Goal: Information Seeking & Learning: Learn about a topic

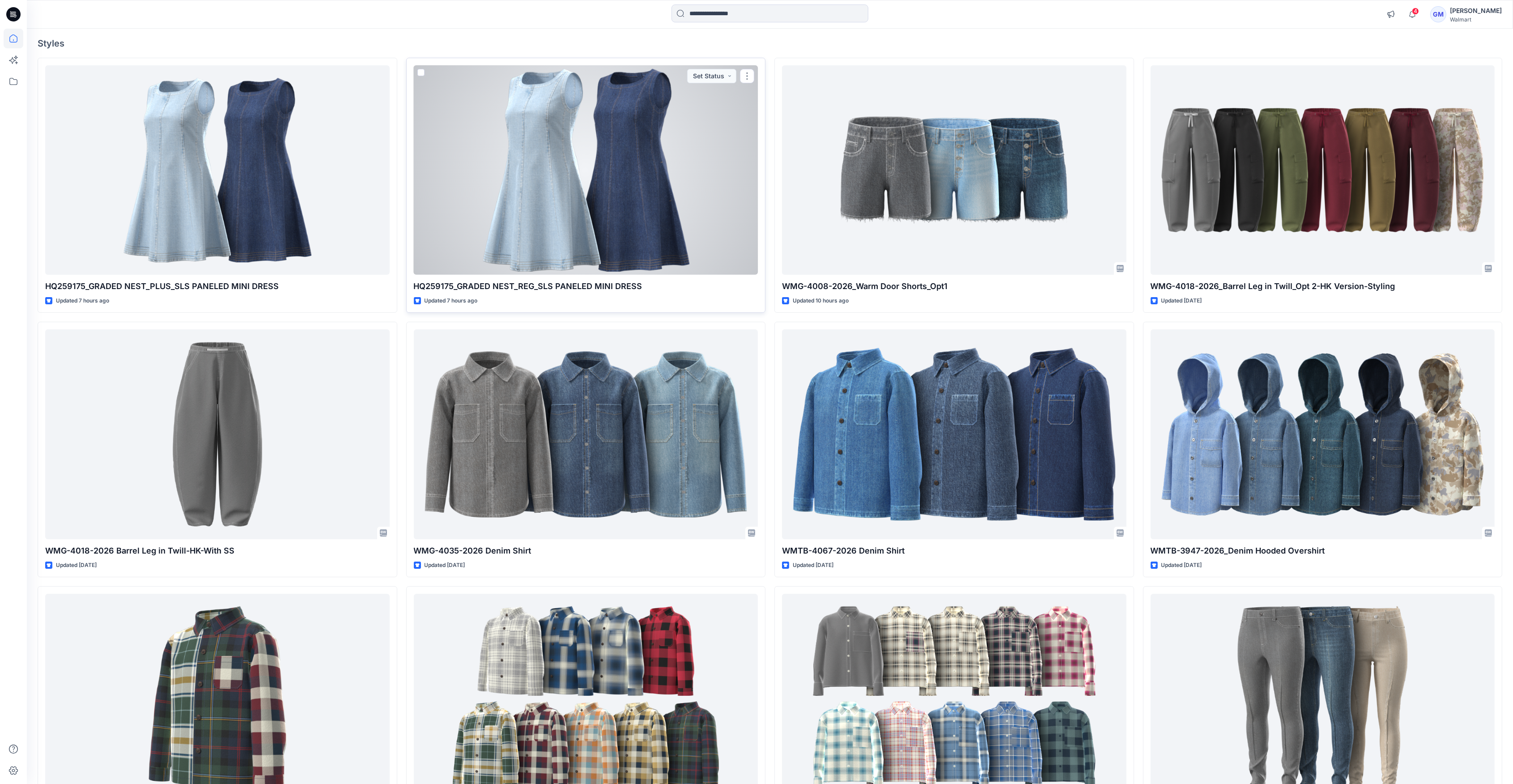
scroll to position [119, 0]
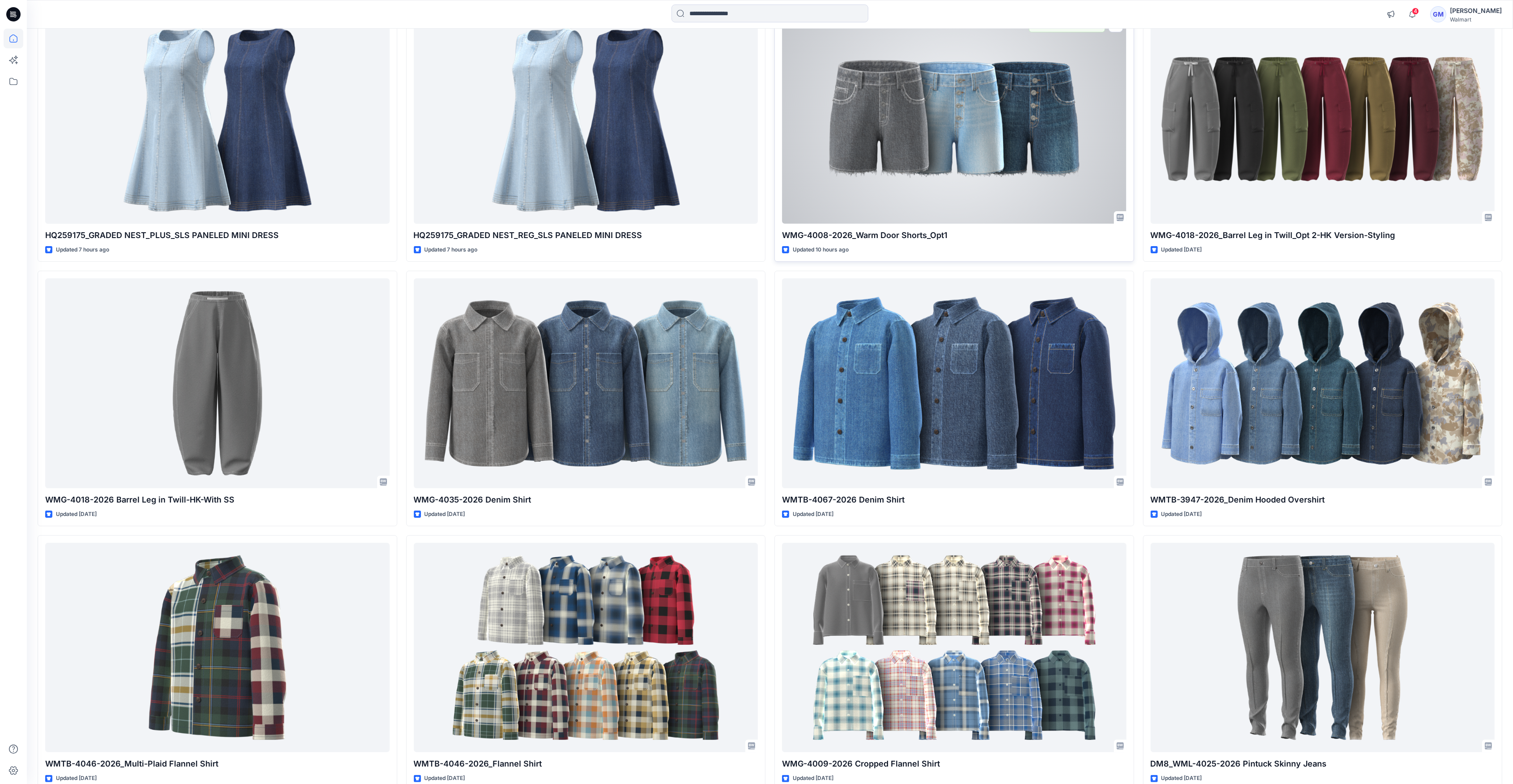
click at [1064, 139] on div at bounding box center [954, 119] width 345 height 210
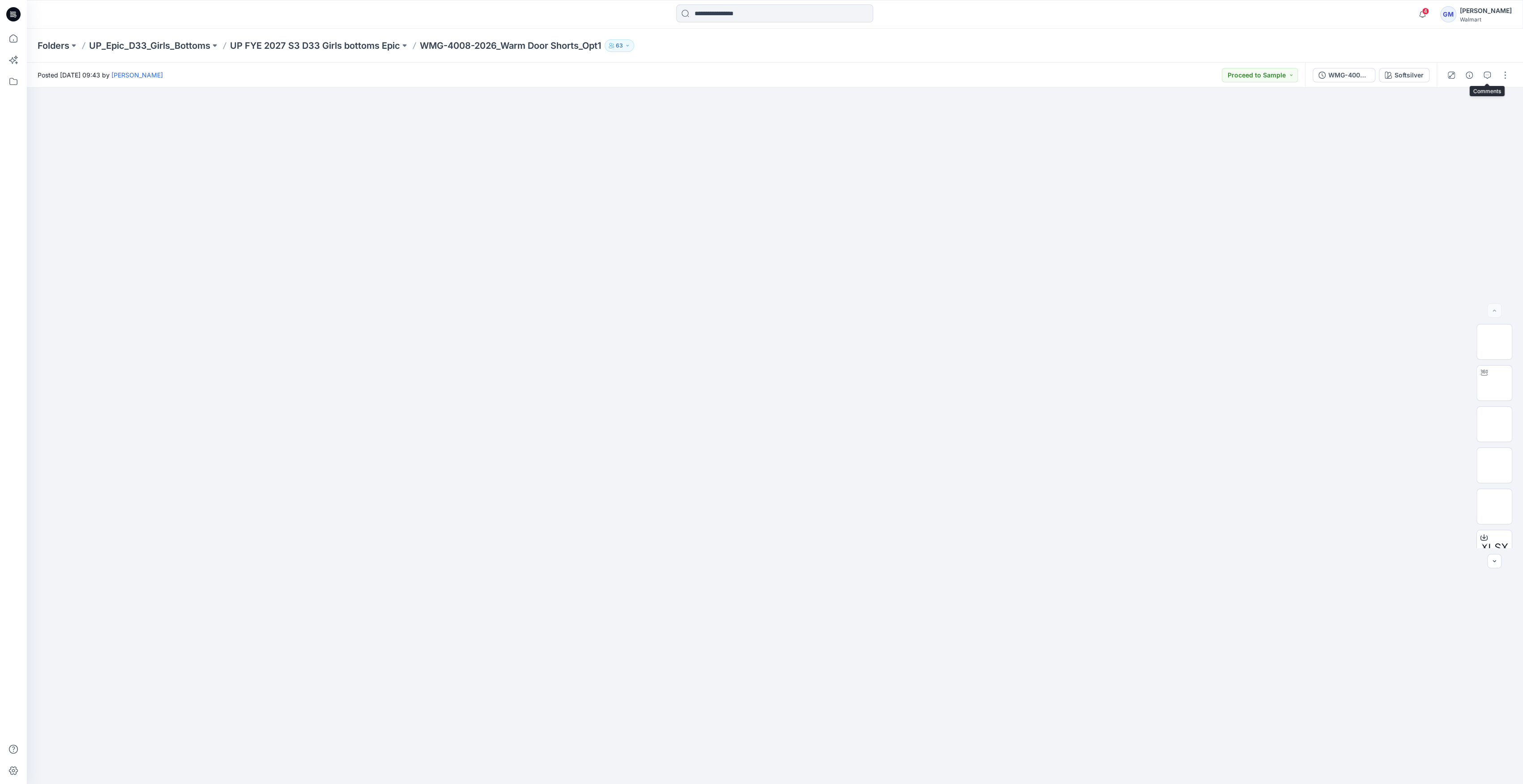
drag, startPoint x: 1497, startPoint y: 80, endPoint x: 1495, endPoint y: 86, distance: 6.3
click at [1497, 83] on div at bounding box center [1478, 75] width 83 height 25
click at [1486, 74] on icon "button" at bounding box center [1487, 75] width 8 height 8
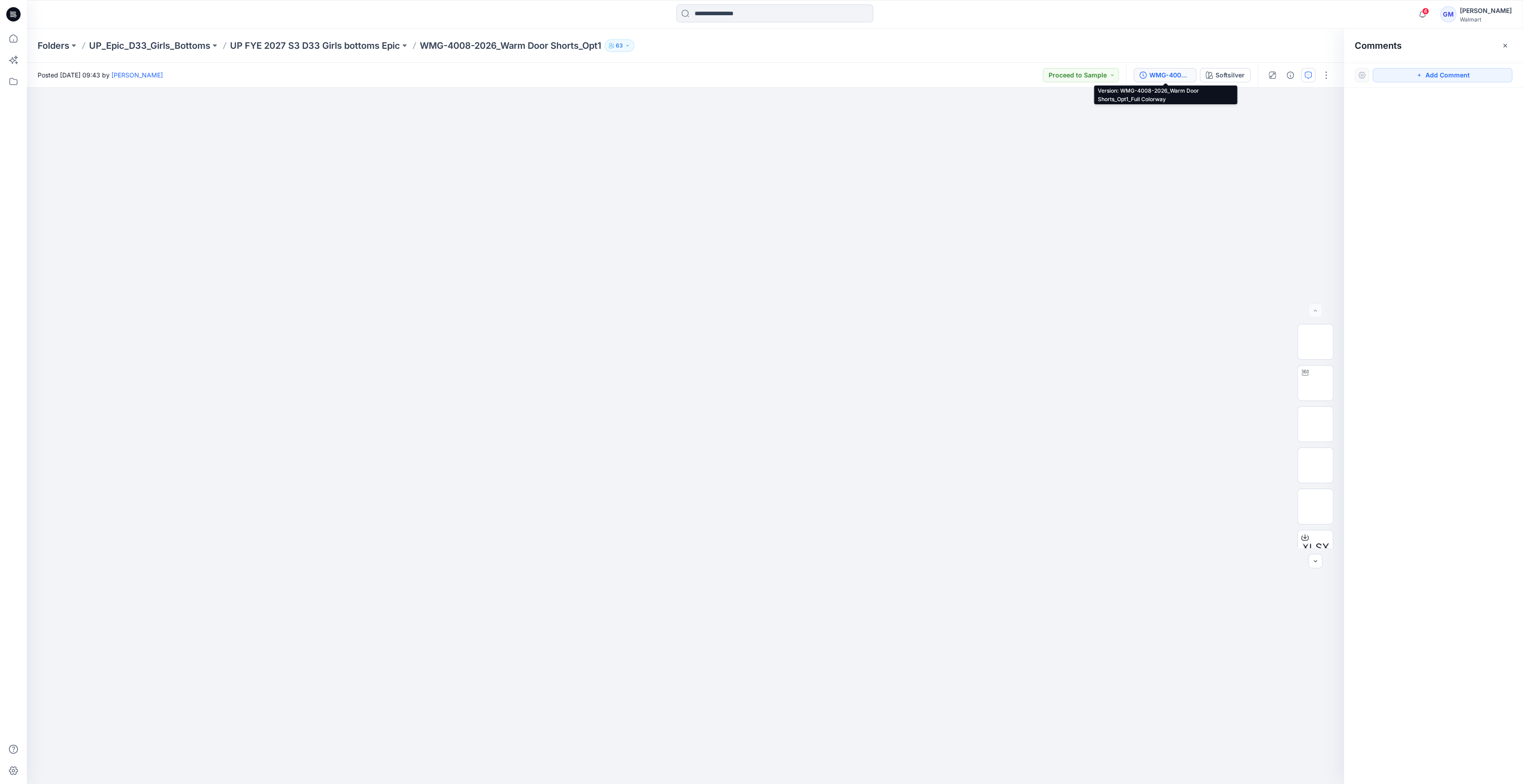
click at [1178, 78] on div "WMG-4008-2026_Warm Door Shorts_Opt1_Full Colorway" at bounding box center [1170, 75] width 41 height 10
click at [1172, 135] on div at bounding box center [685, 436] width 1317 height 696
click at [387, 47] on p "UP FYE 2027 S3 D33 Girls bottoms Epic" at bounding box center [315, 45] width 170 height 13
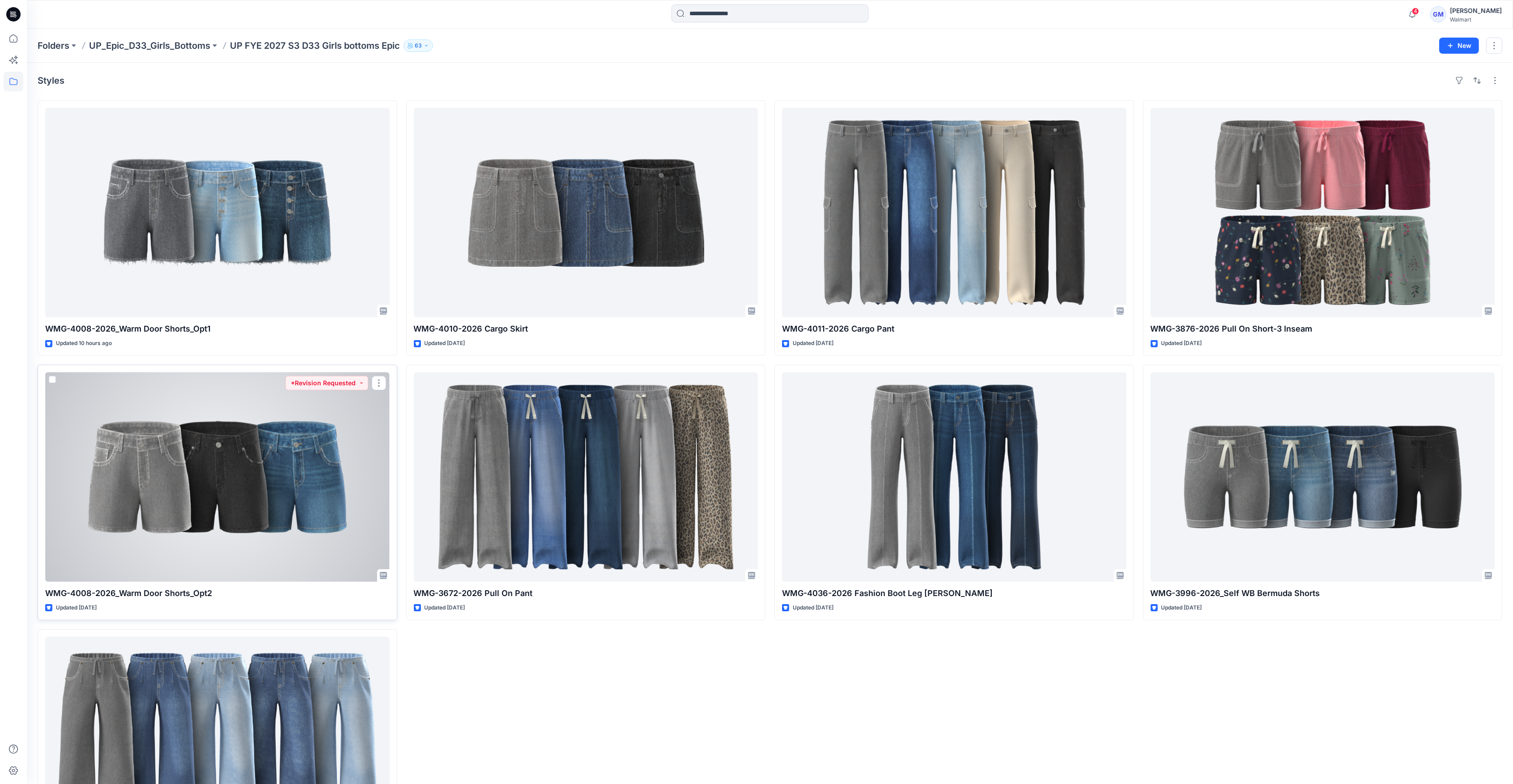
click at [290, 489] on div at bounding box center [217, 477] width 345 height 210
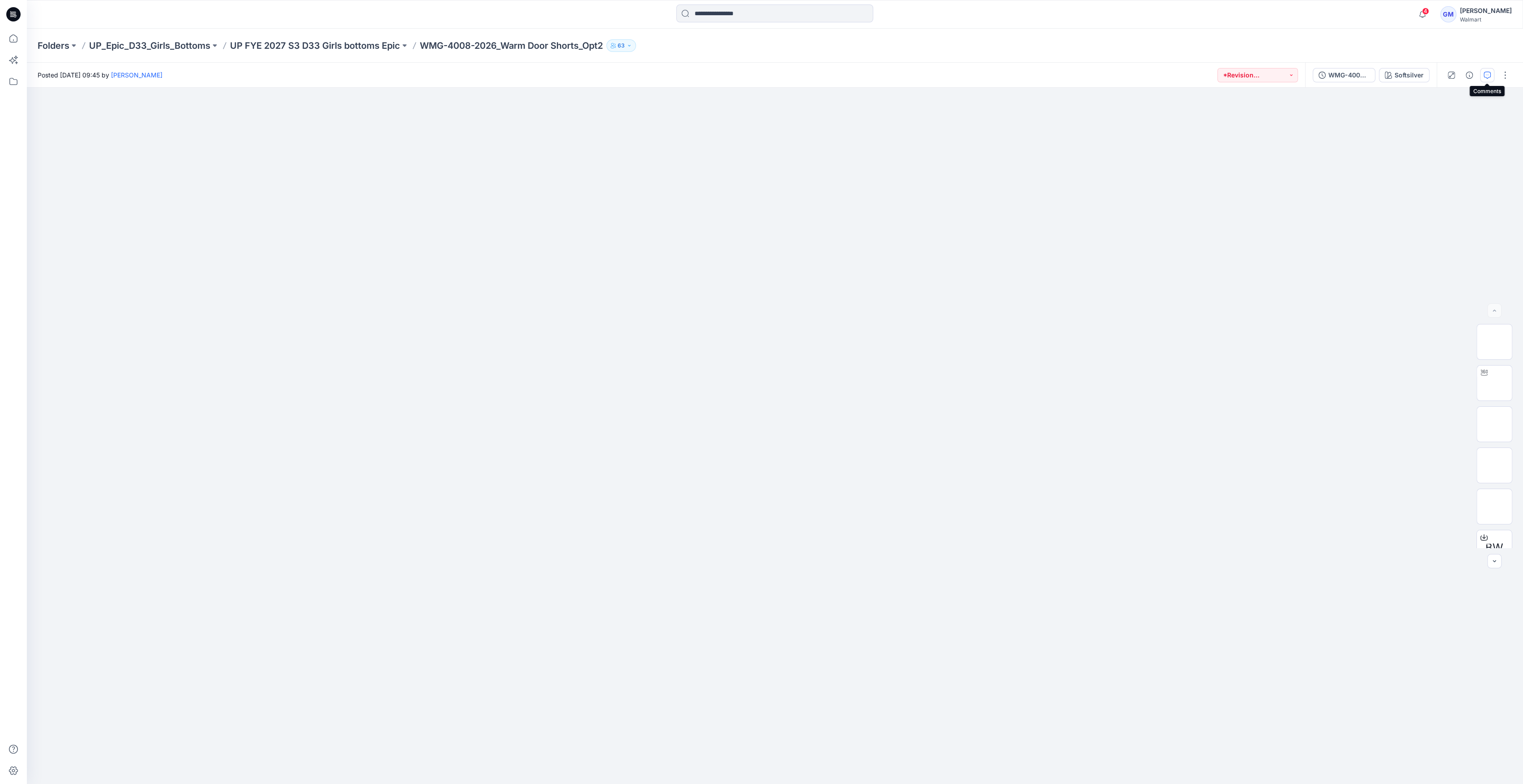
click at [1482, 77] on button "button" at bounding box center [1487, 74] width 14 height 14
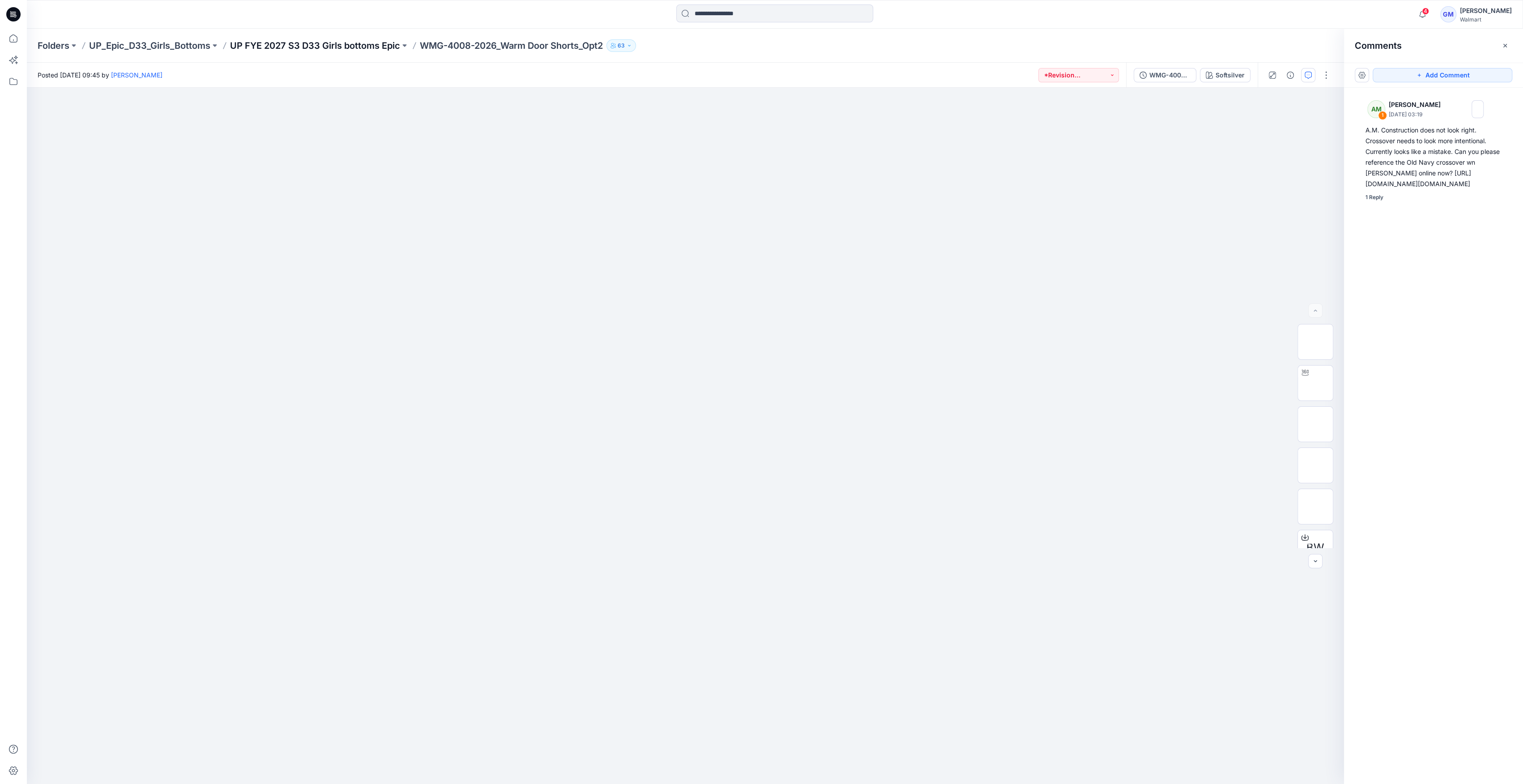
click at [358, 44] on p "UP FYE 2027 S3 D33 Girls bottoms Epic" at bounding box center [315, 45] width 170 height 13
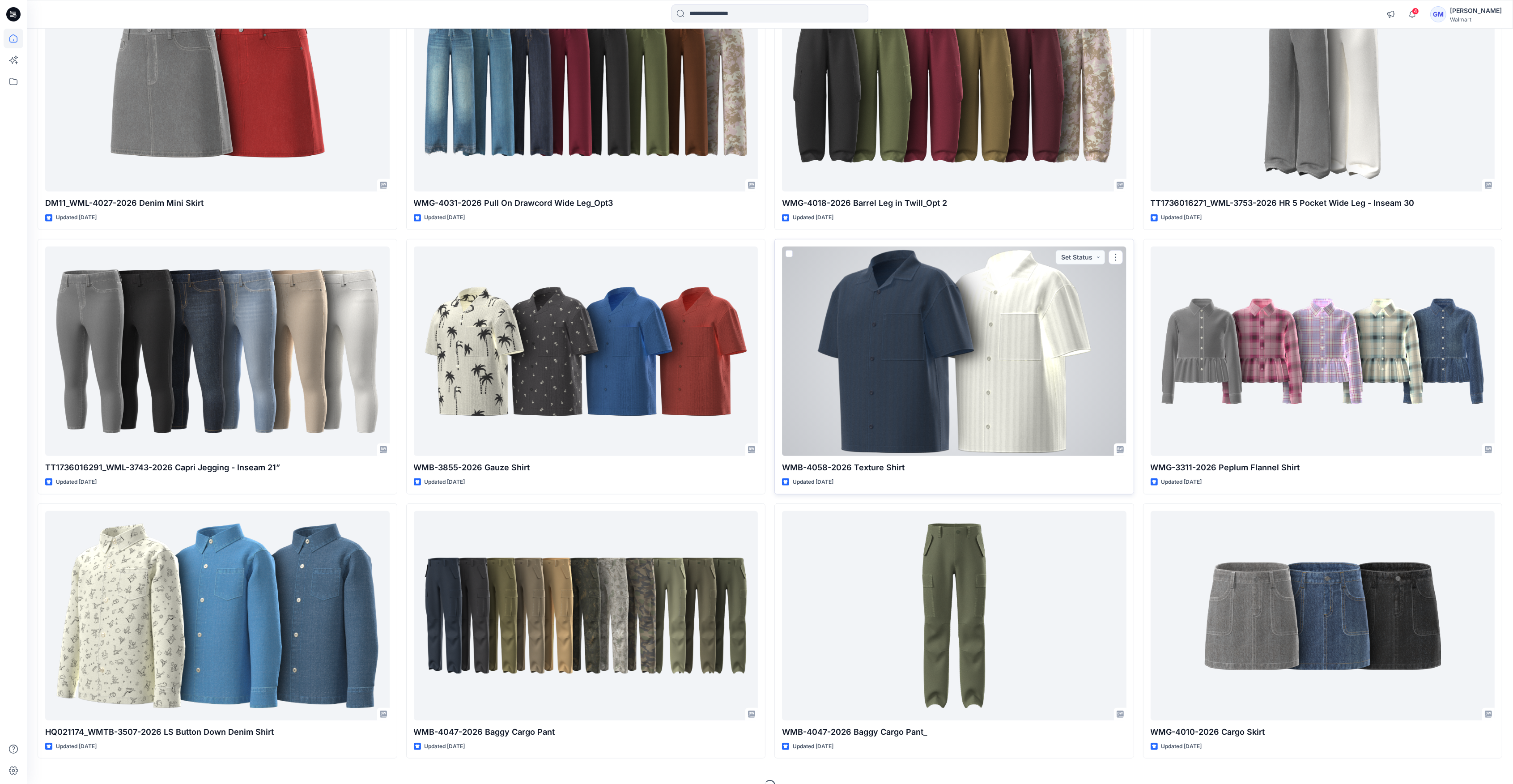
scroll to position [705, 0]
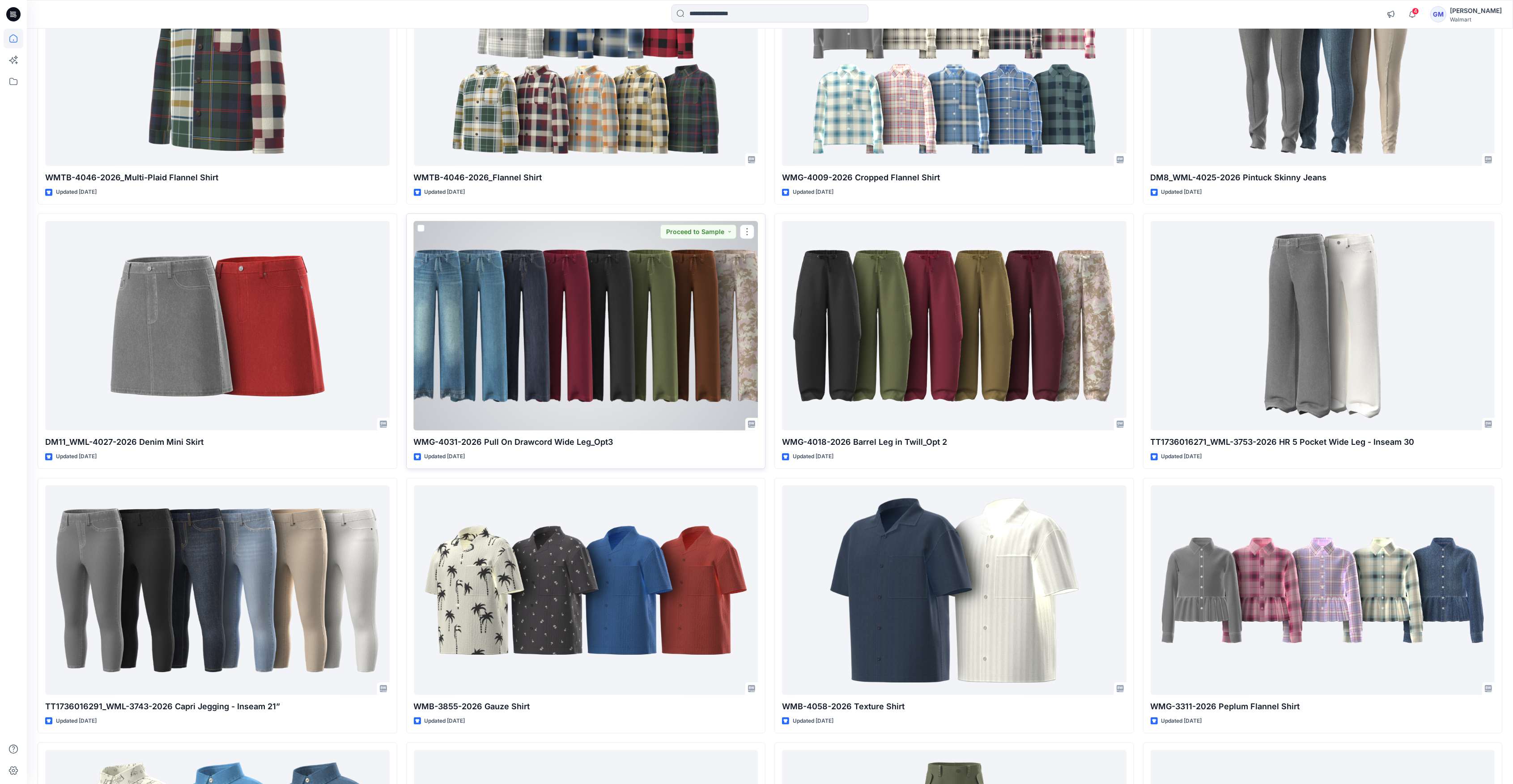
click at [710, 296] on div at bounding box center [586, 326] width 345 height 210
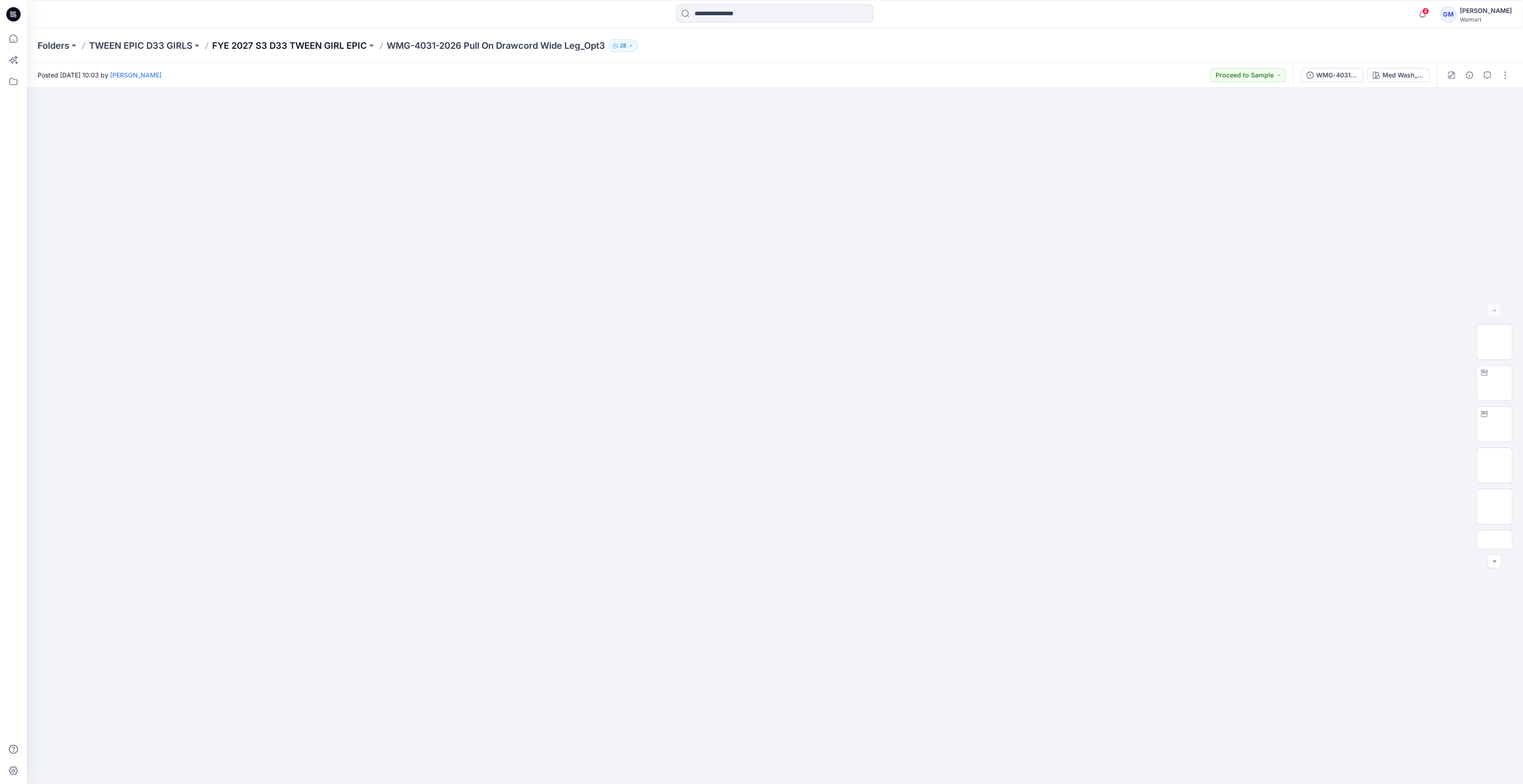
click at [337, 43] on p "FYE 2027 S3 D33 TWEEN GIRL EPIC" at bounding box center [289, 45] width 155 height 13
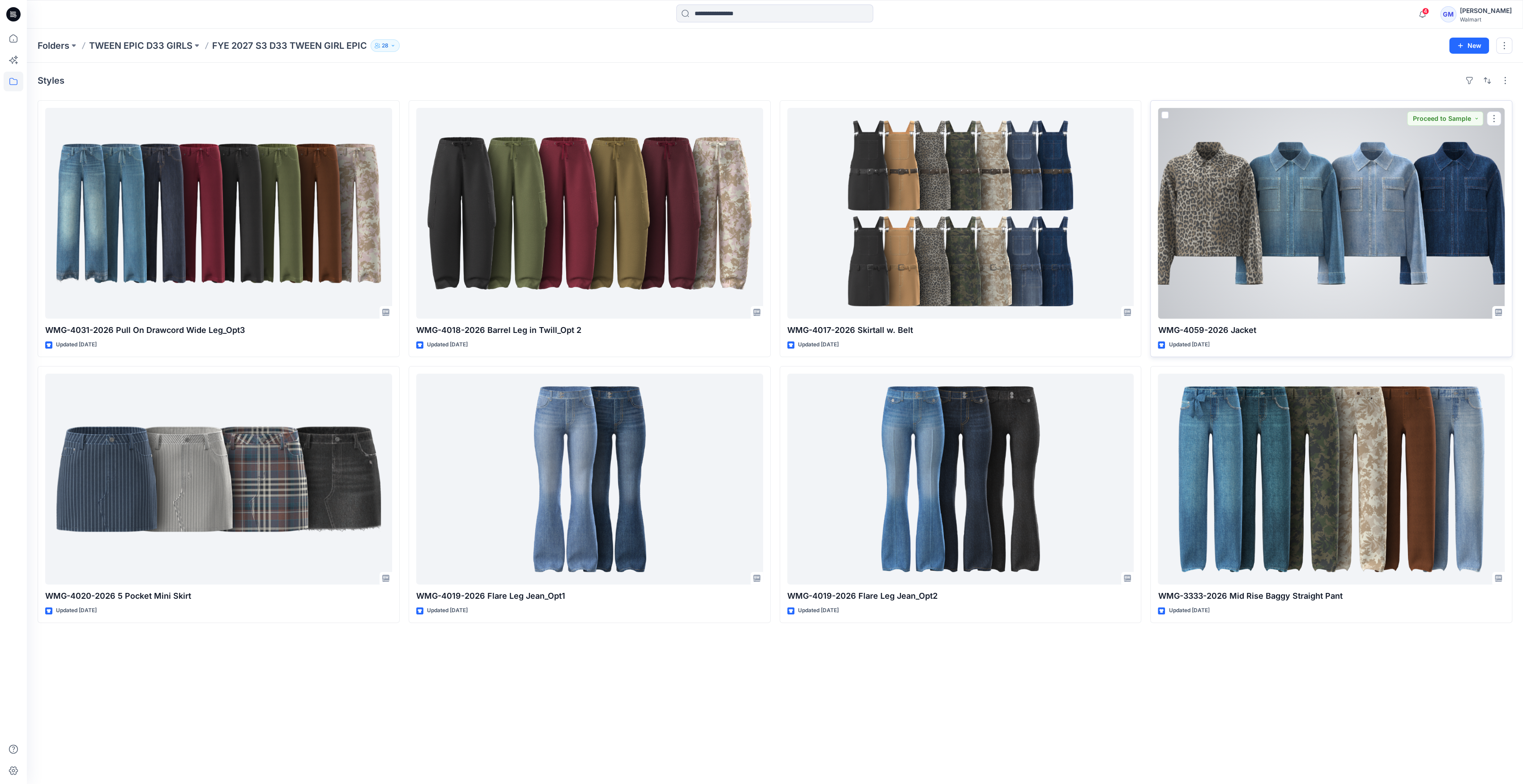
click at [1372, 214] on div at bounding box center [1331, 213] width 347 height 210
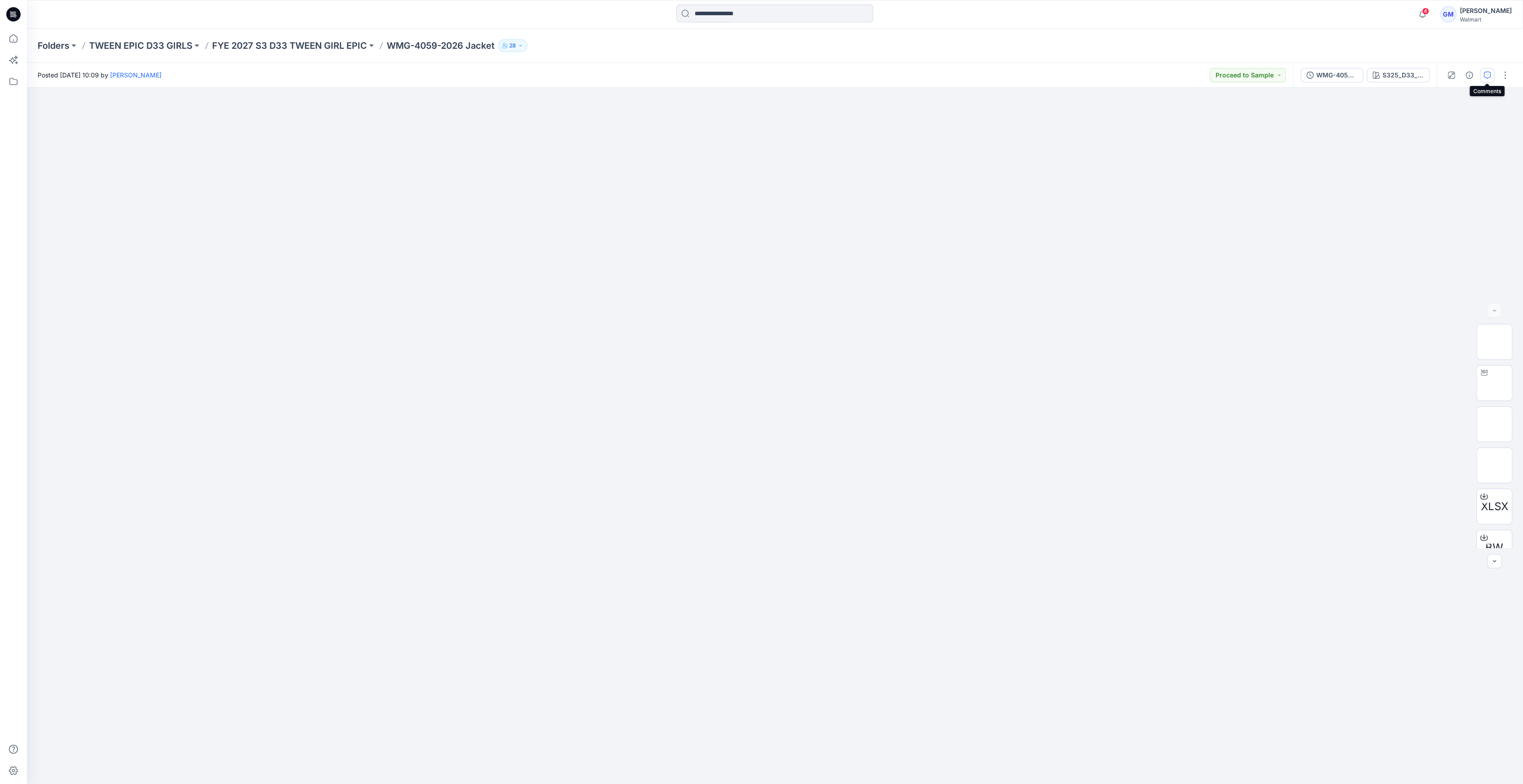
click at [1489, 78] on icon "button" at bounding box center [1487, 75] width 8 height 8
